Goal: Obtain resource: Obtain resource

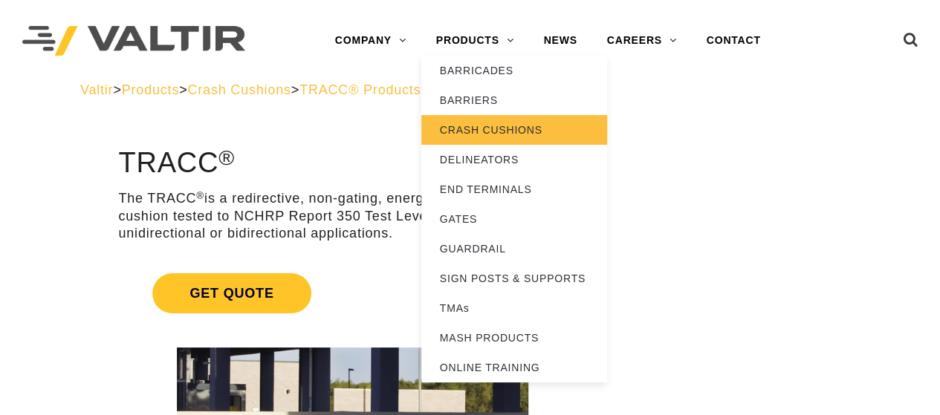
click at [480, 127] on link "CRASH CUSHIONS" at bounding box center [514, 130] width 186 height 30
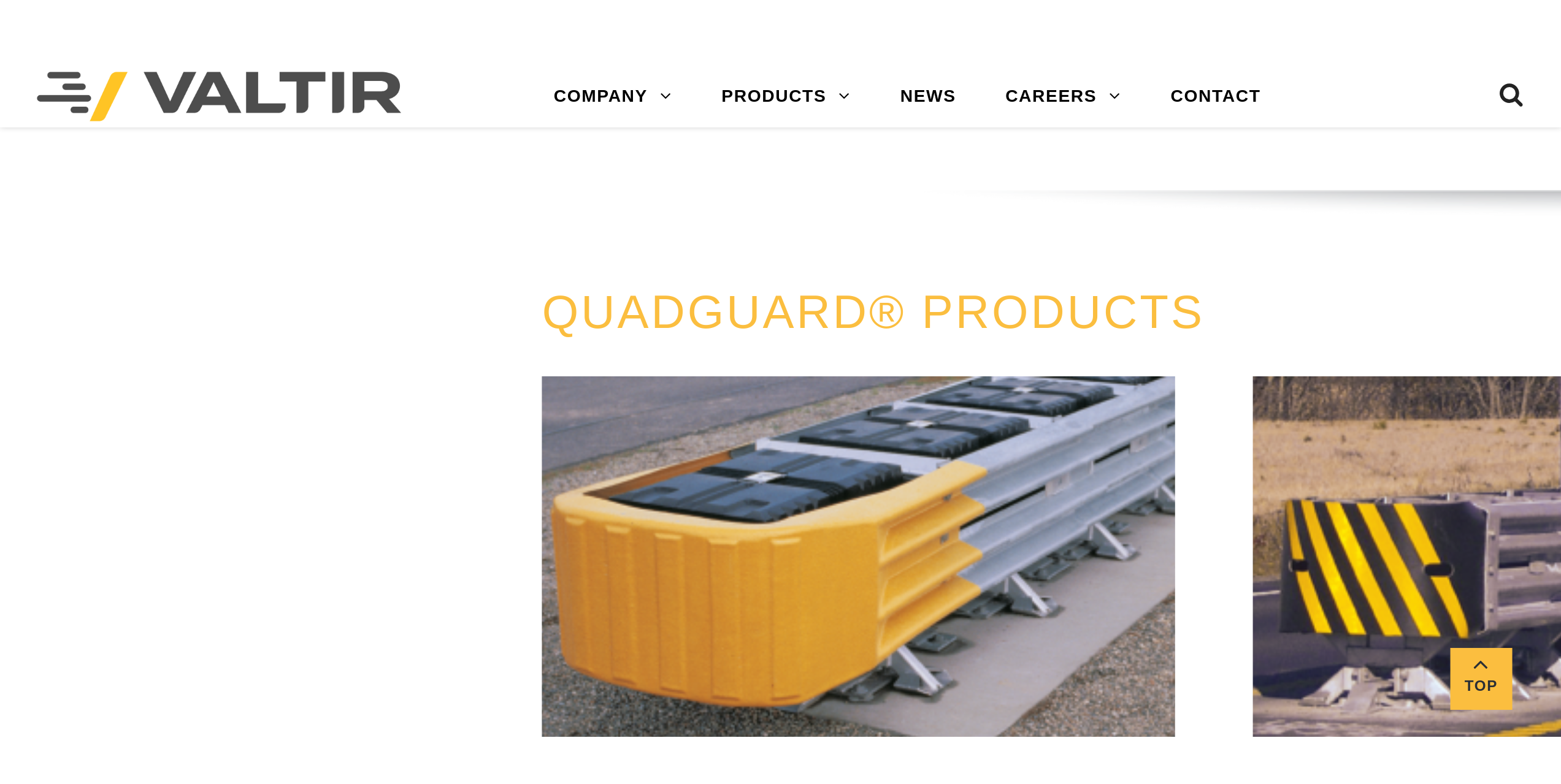
scroll to position [1222, 0]
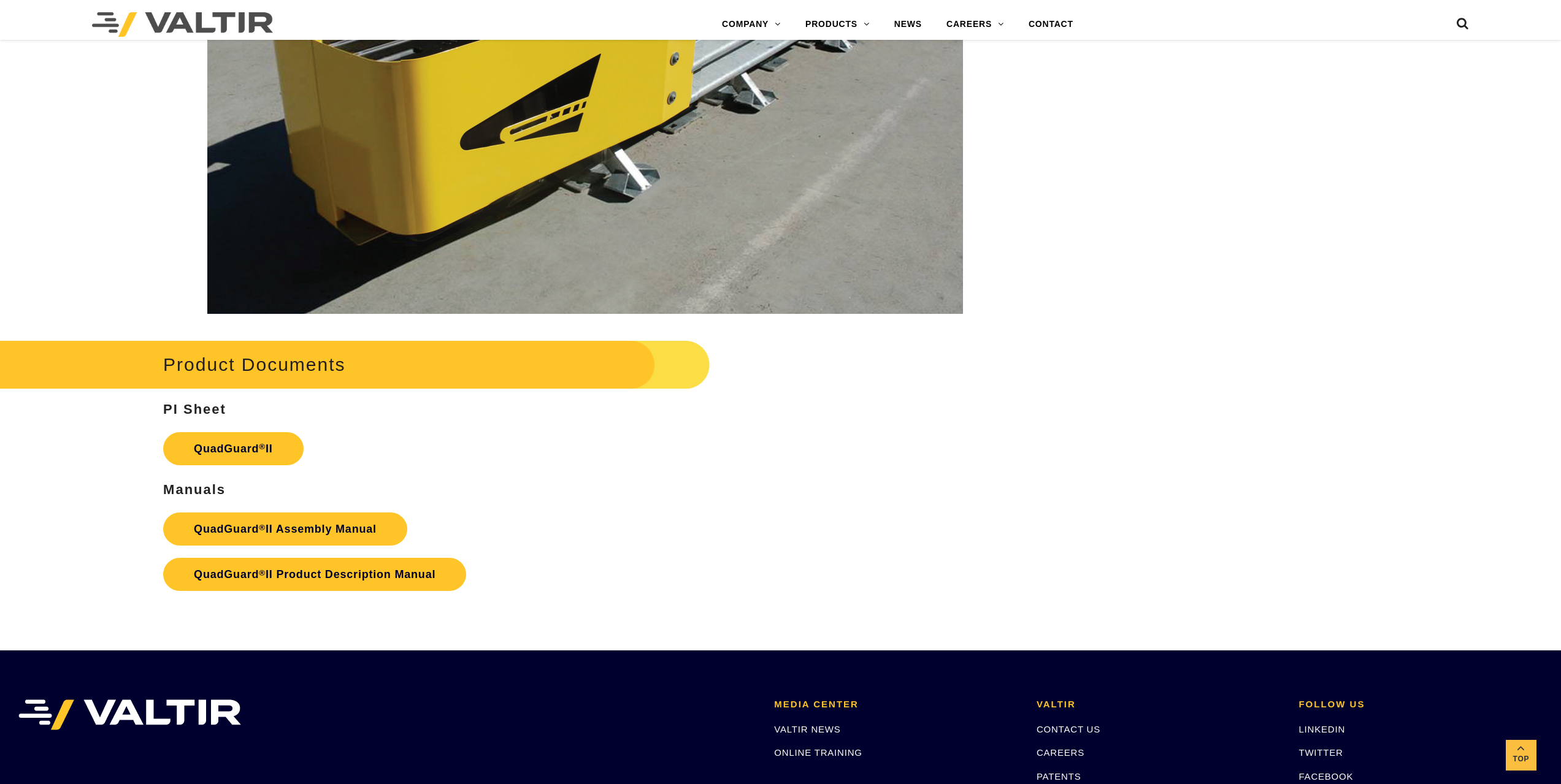
scroll to position [2392, 0]
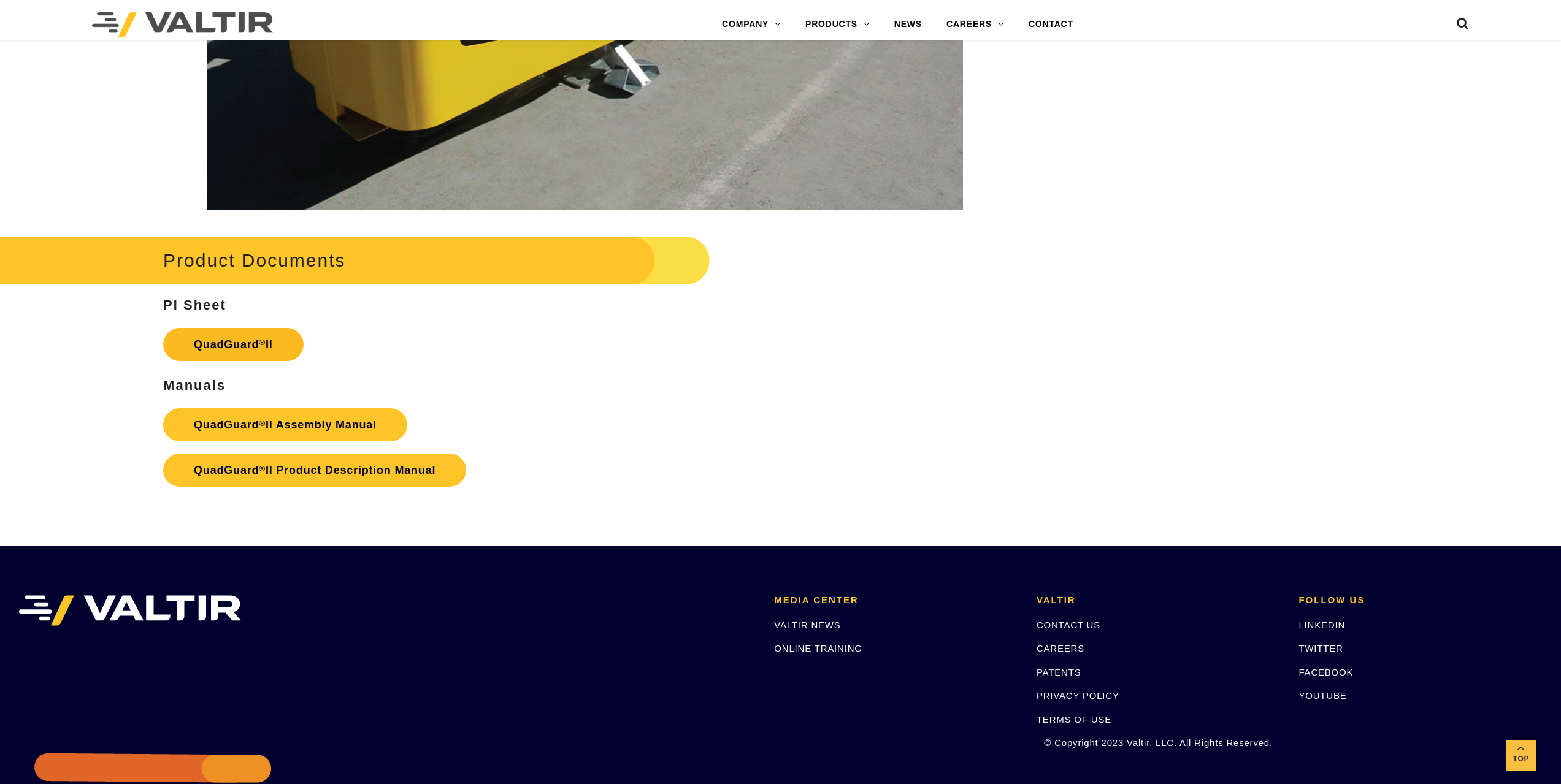
click at [235, 338] on link "QuadGuard ® II" at bounding box center [234, 345] width 140 height 33
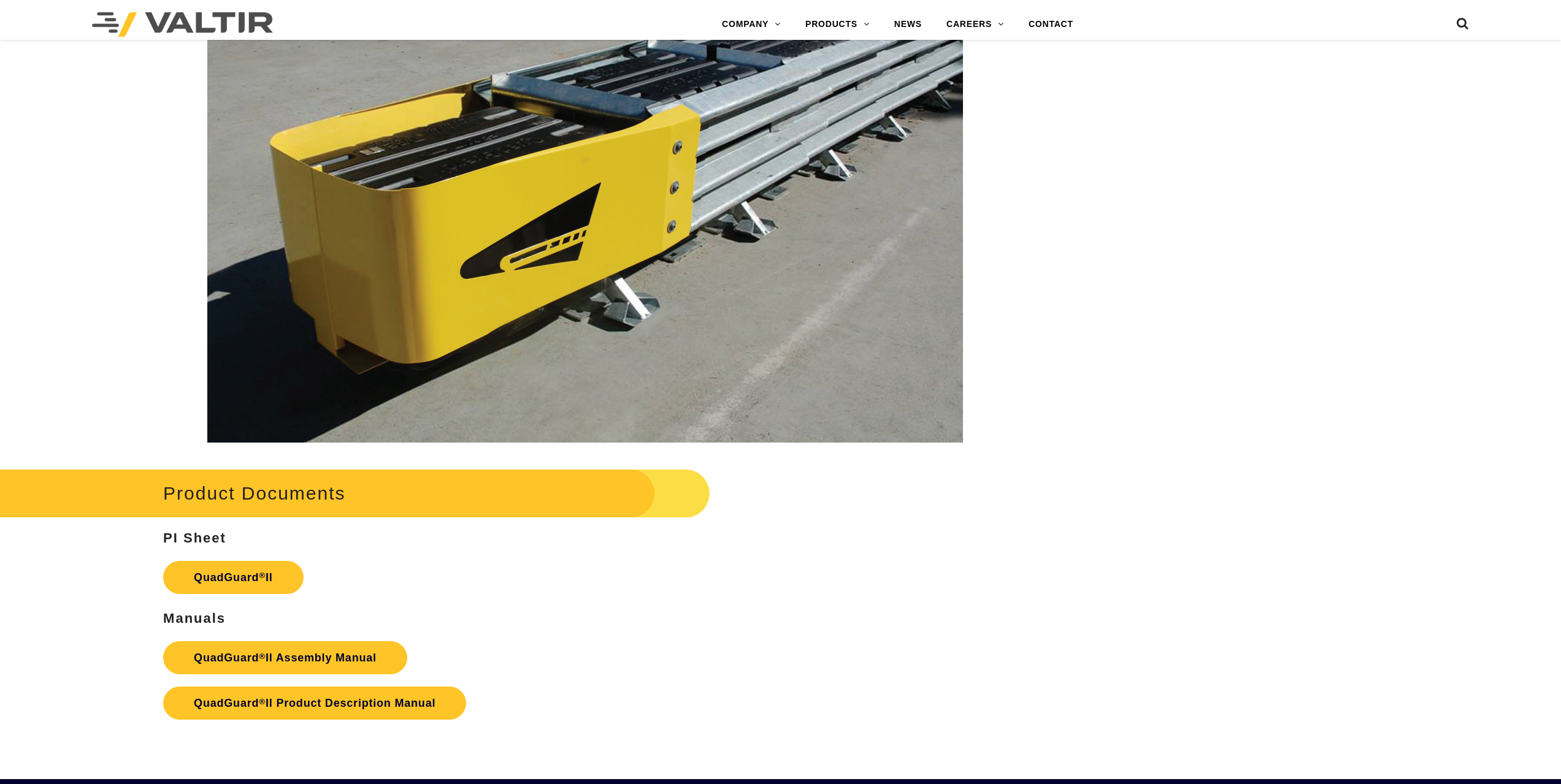
scroll to position [2392, 0]
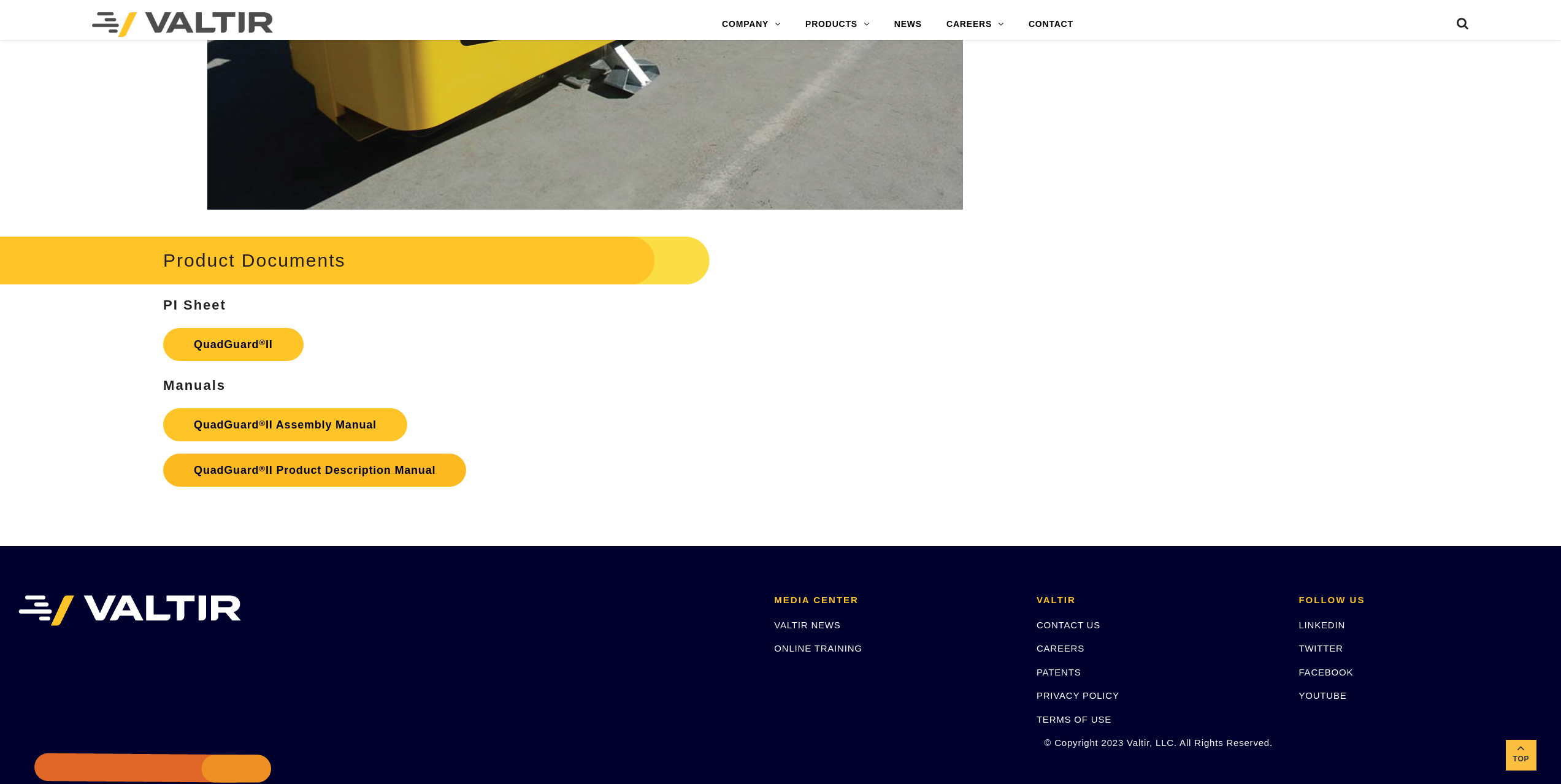
click at [345, 470] on strong "QuadGuard ® II Product Description Manual" at bounding box center [315, 470] width 242 height 12
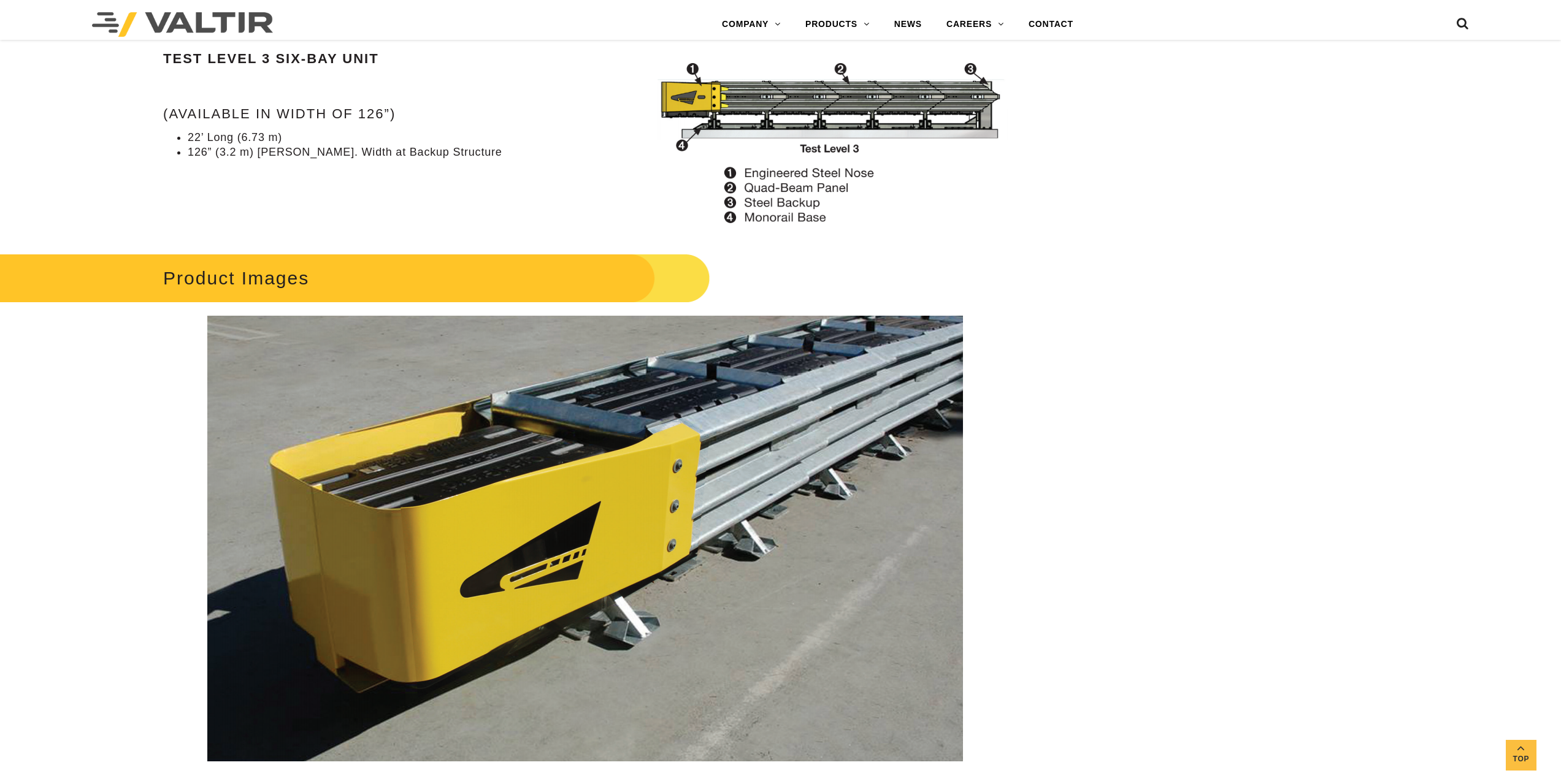
scroll to position [2147, 0]
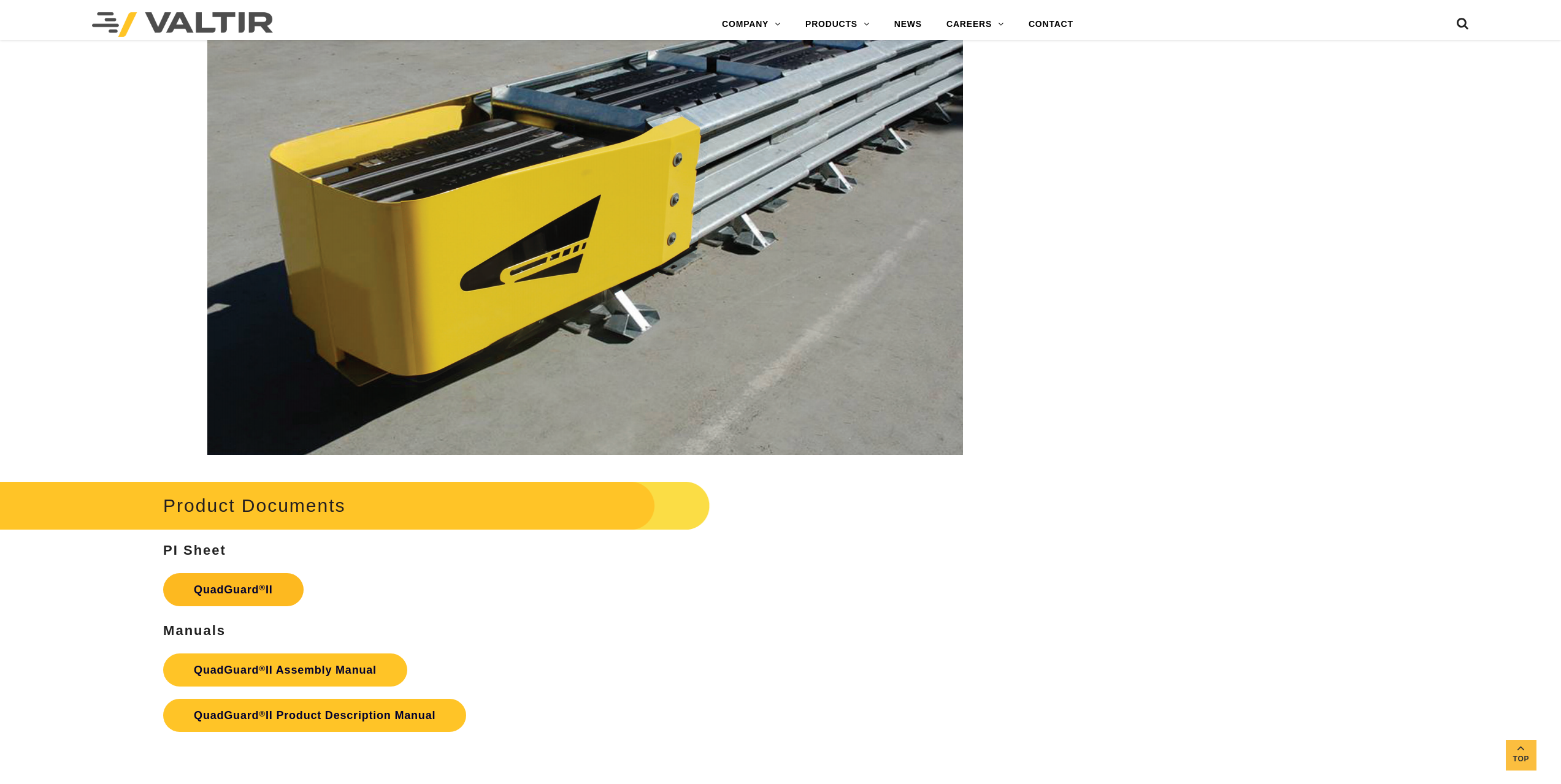
click at [259, 588] on sup "®" at bounding box center [263, 588] width 7 height 9
